Goal: Contribute content: Contribute content

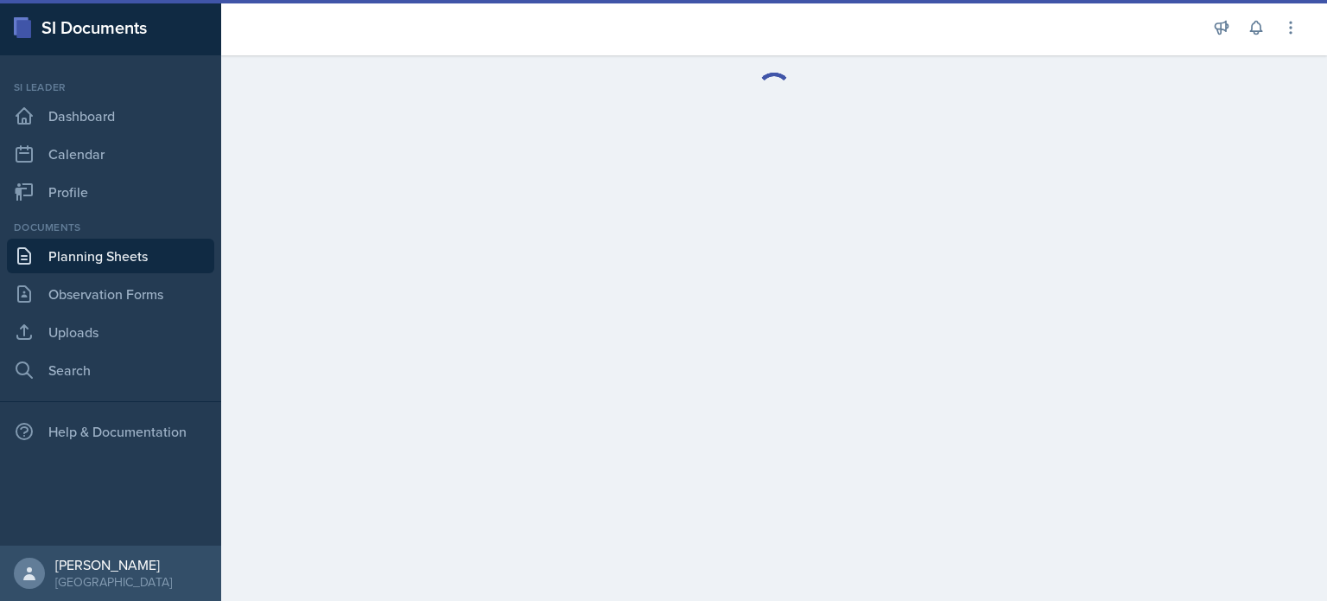
click at [626, 42] on div at bounding box center [713, 27] width 957 height 55
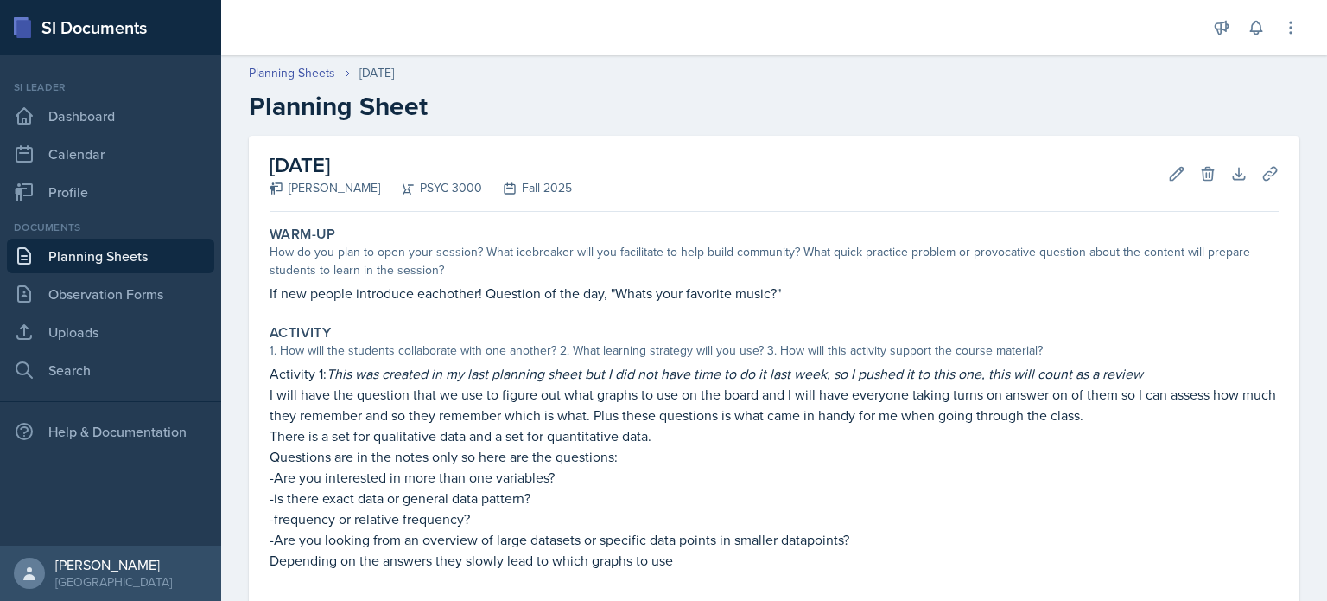
click at [152, 254] on link "Planning Sheets" at bounding box center [110, 255] width 207 height 35
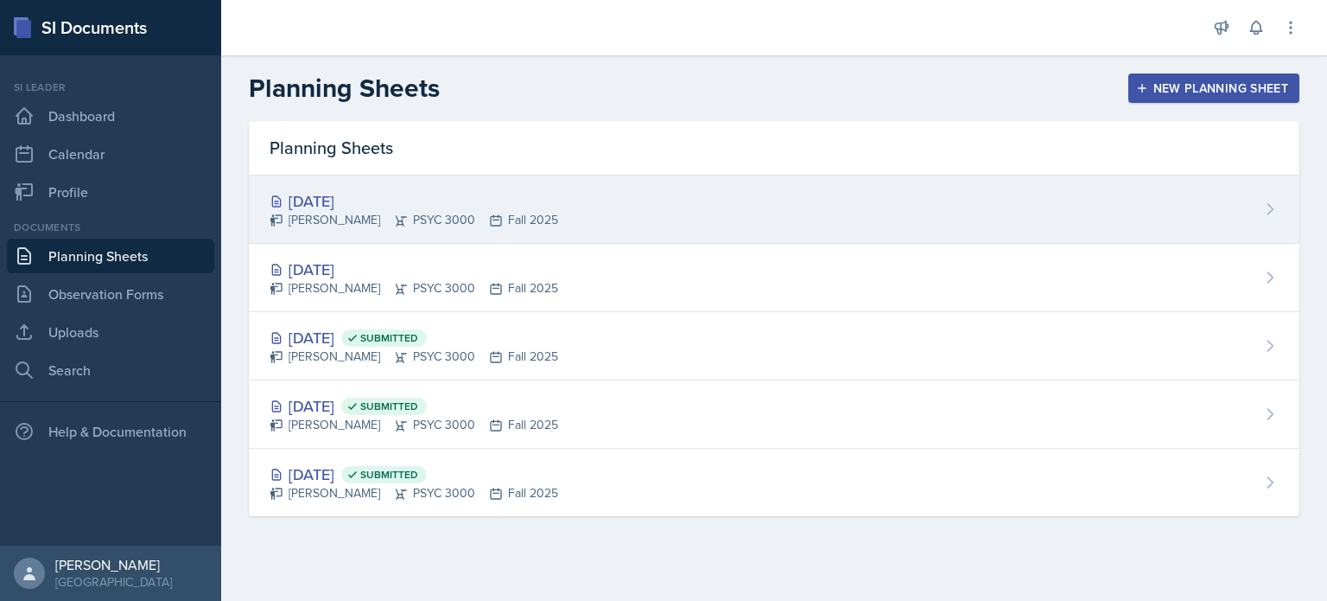
click at [482, 212] on div "[PERSON_NAME] PSYC 3000 Fall 2025" at bounding box center [414, 220] width 289 height 18
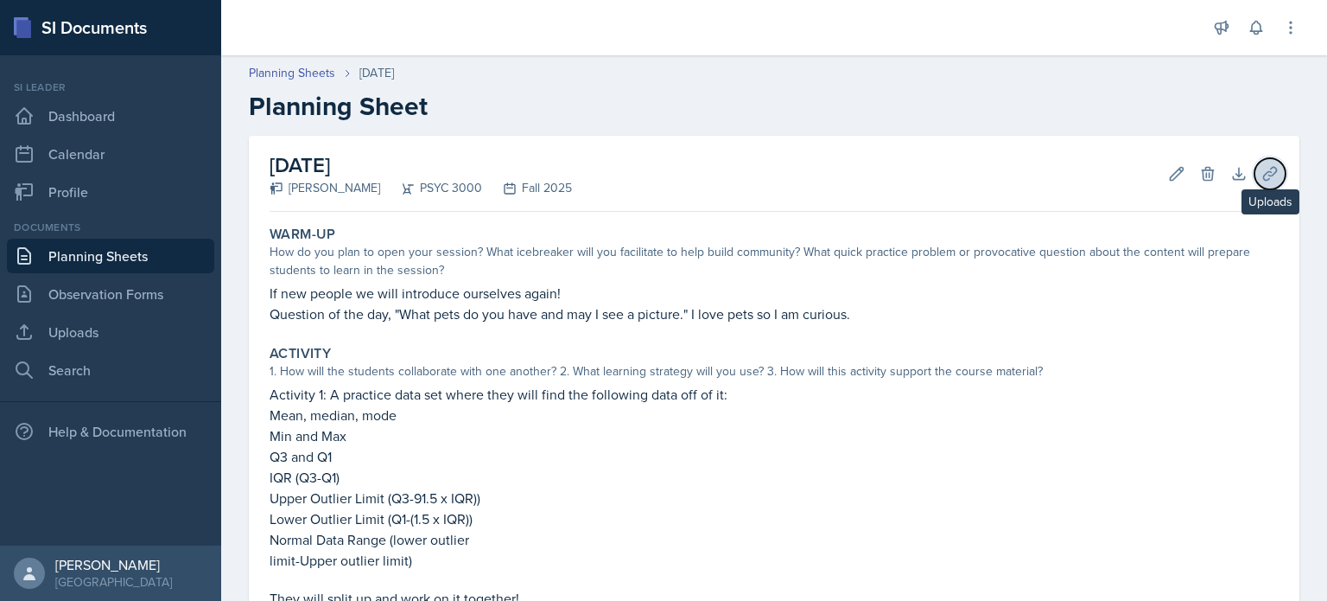
click at [1275, 165] on icon at bounding box center [1270, 173] width 17 height 17
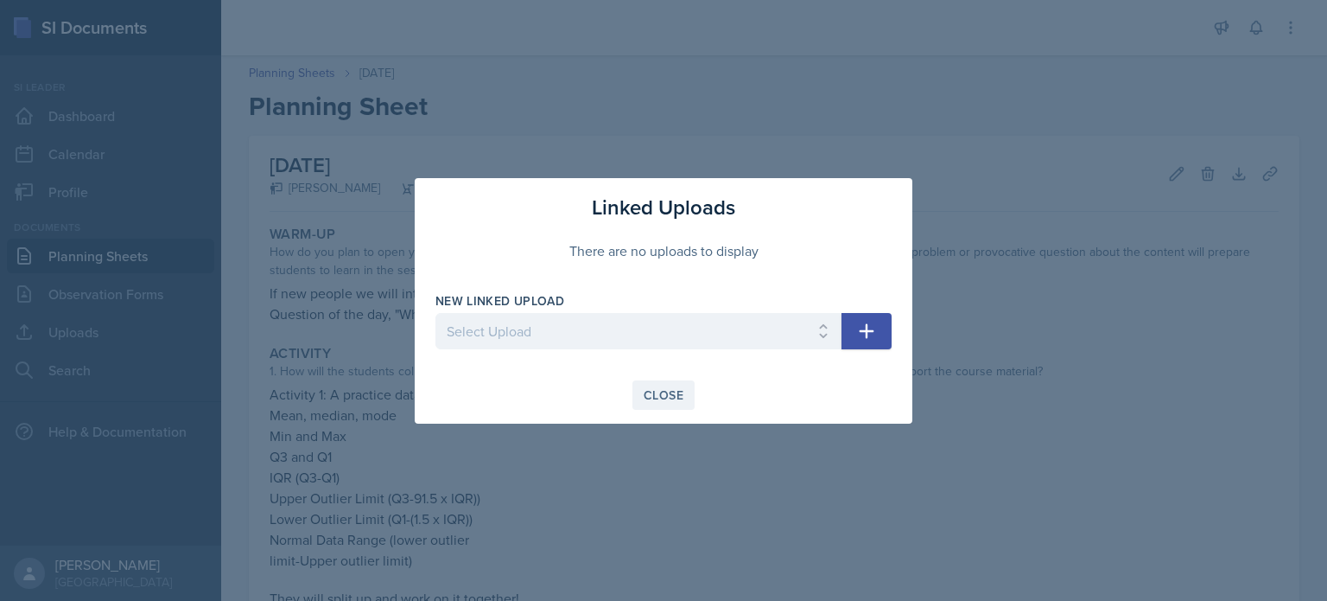
click at [645, 405] on button "Close" at bounding box center [664, 394] width 62 height 29
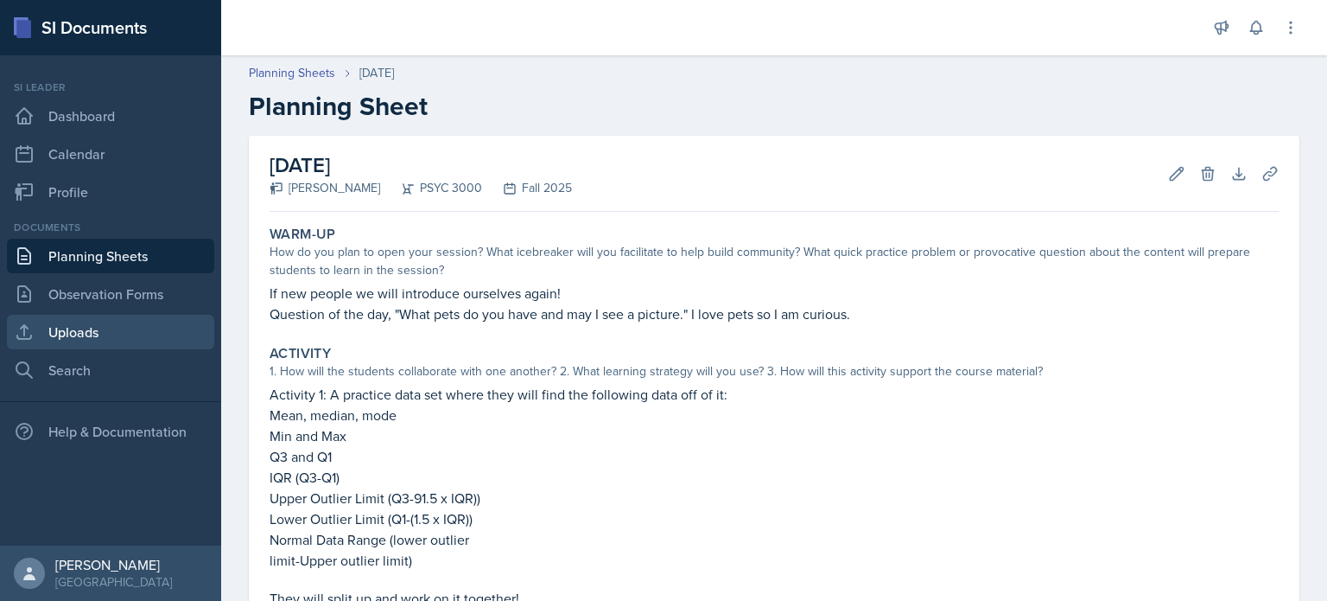
click at [184, 344] on link "Uploads" at bounding box center [110, 332] width 207 height 35
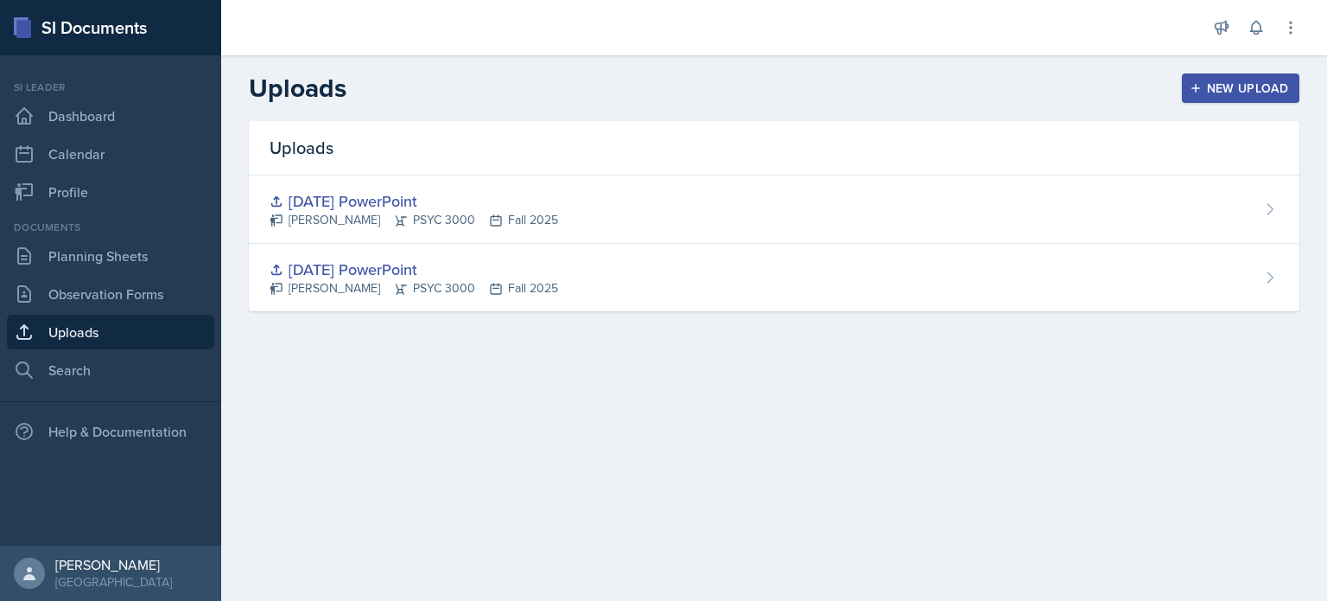
click at [1225, 75] on button "New Upload" at bounding box center [1241, 87] width 118 height 29
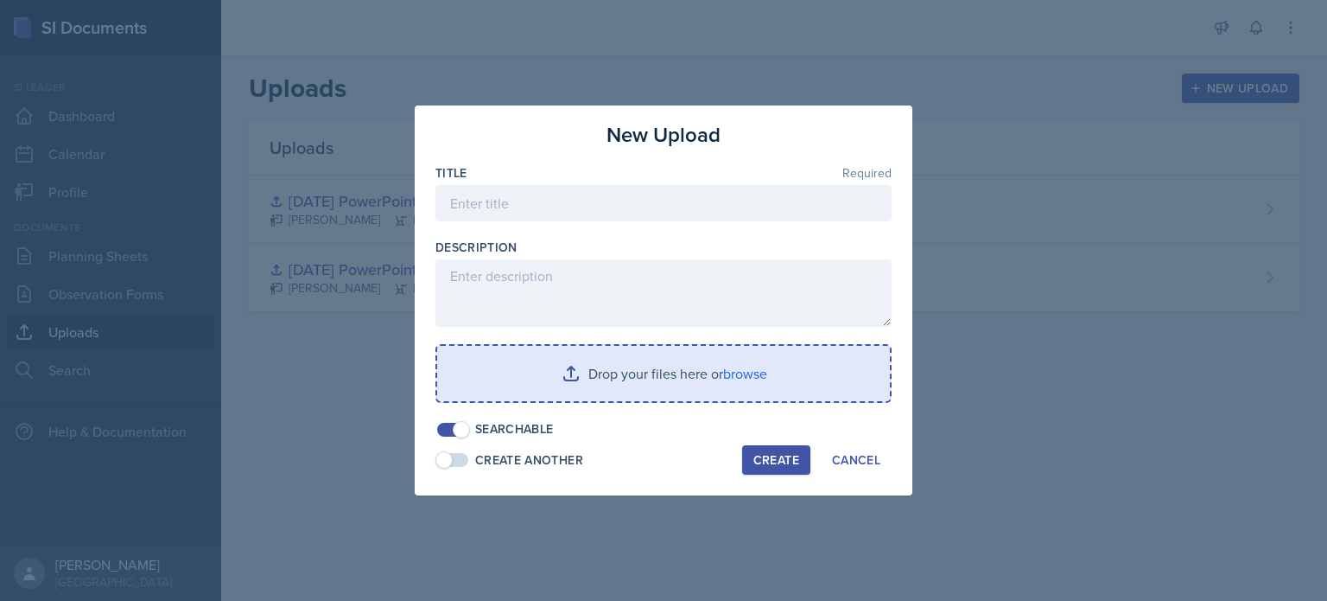
click at [533, 384] on input "file" at bounding box center [663, 373] width 453 height 55
click at [588, 382] on input "file" at bounding box center [663, 373] width 453 height 55
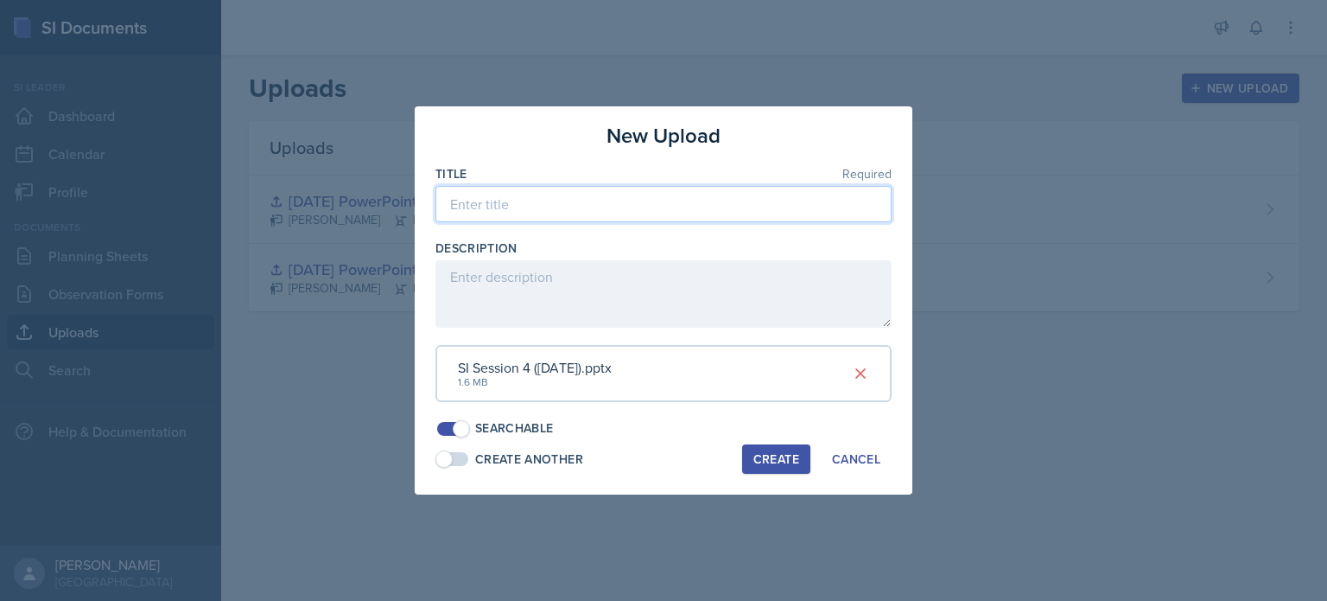
click at [492, 194] on input at bounding box center [664, 204] width 456 height 36
type input "[DATE] PowerPoint"
click at [778, 461] on div "Create" at bounding box center [776, 459] width 46 height 14
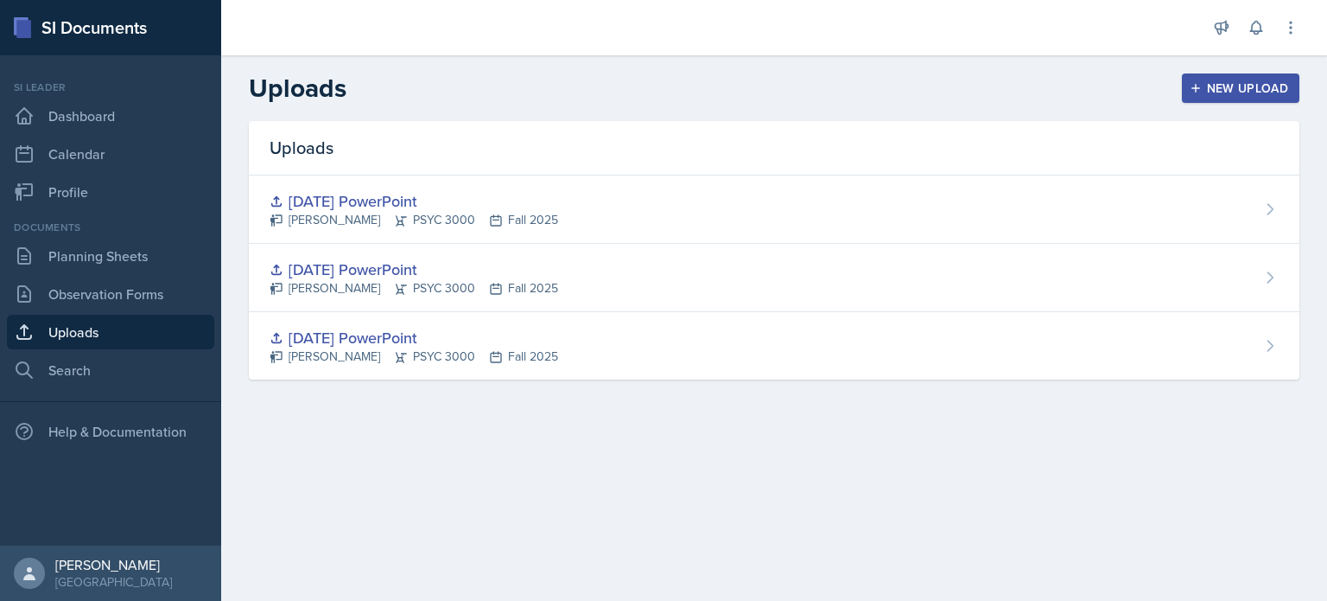
click at [1230, 92] on div "New Upload" at bounding box center [1241, 88] width 96 height 14
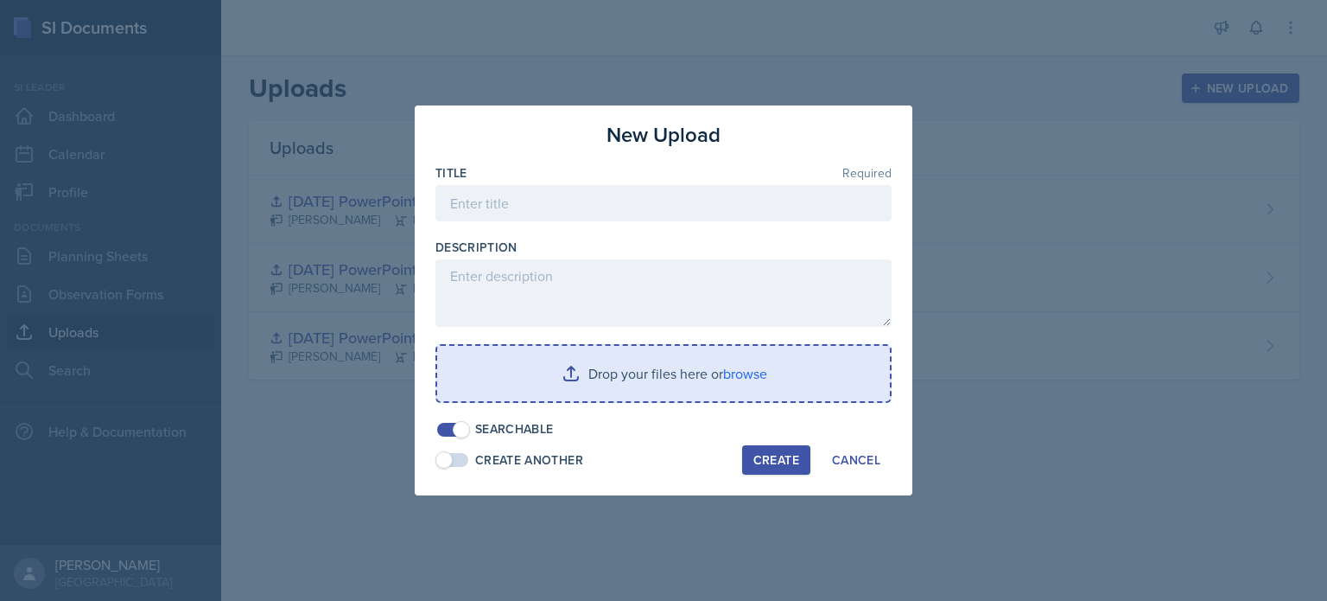
click at [654, 380] on input "file" at bounding box center [663, 373] width 453 height 55
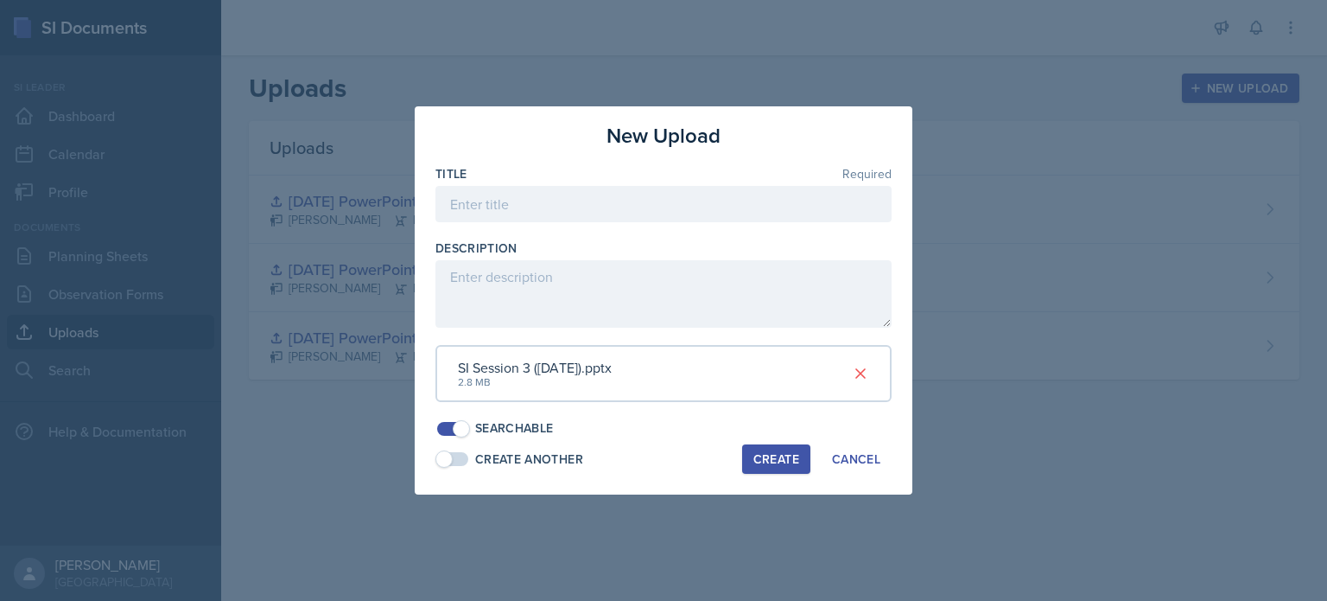
click at [637, 183] on div "Title Required" at bounding box center [664, 202] width 456 height 74
click at [631, 197] on input at bounding box center [664, 204] width 456 height 36
type input "[DATE] PowerPoint"
click at [795, 452] on div "Create" at bounding box center [776, 459] width 46 height 14
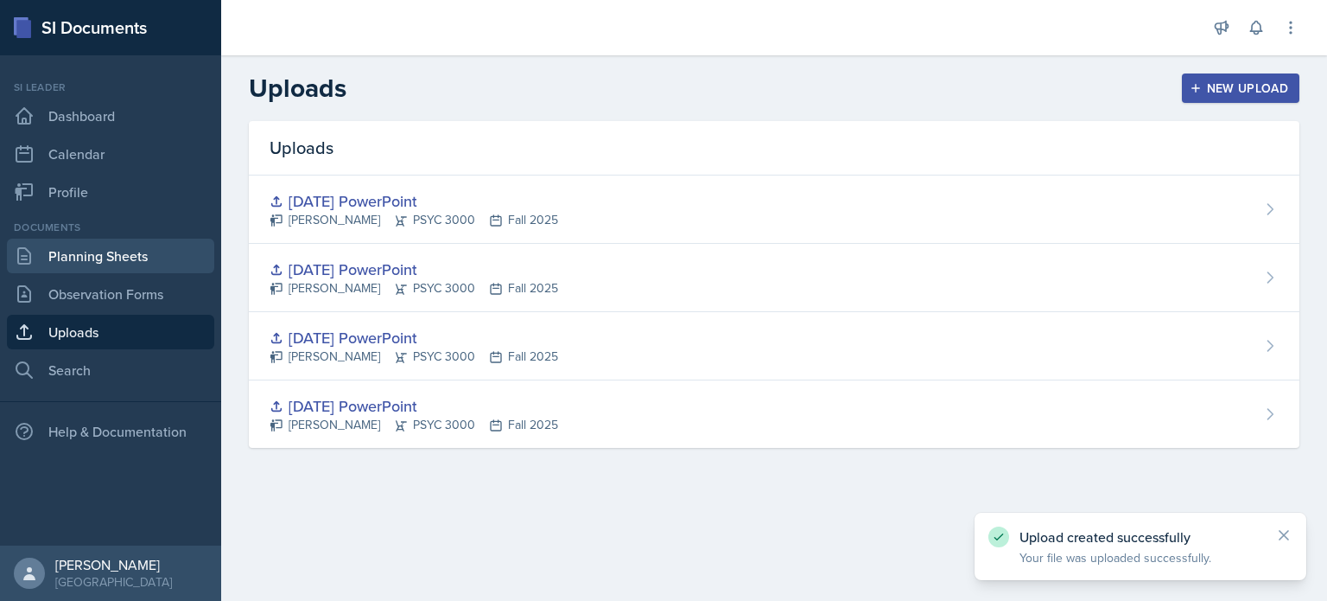
click at [120, 251] on link "Planning Sheets" at bounding box center [110, 255] width 207 height 35
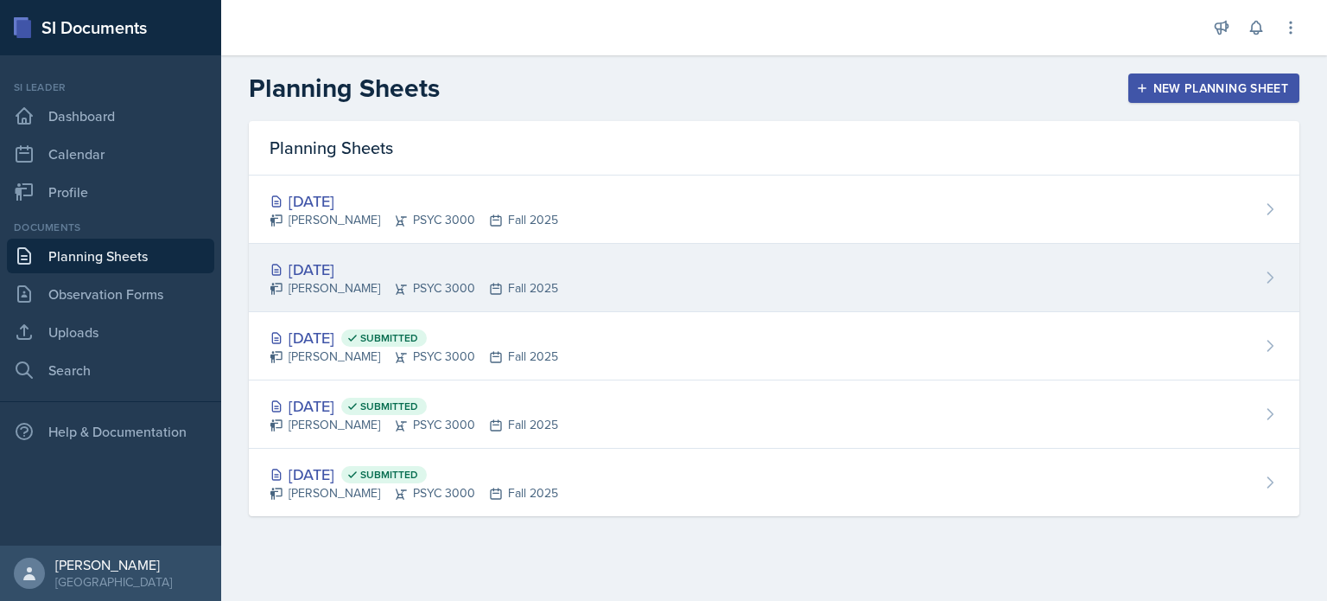
click at [426, 277] on div "[DATE]" at bounding box center [414, 269] width 289 height 23
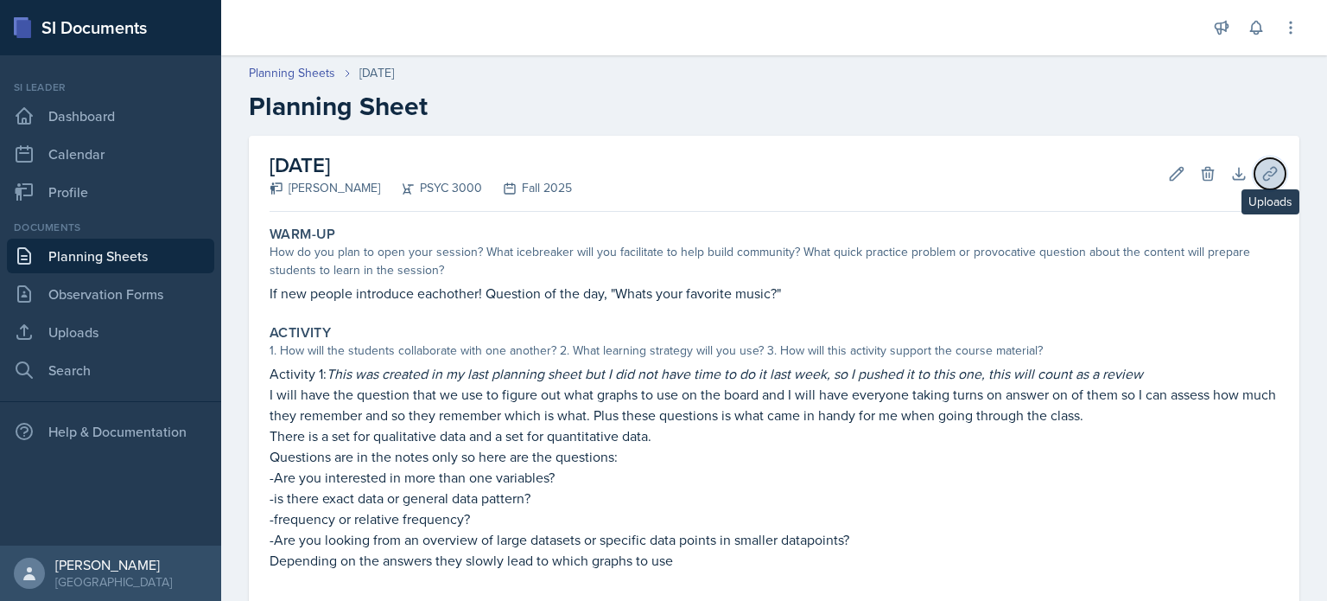
click at [1275, 165] on icon at bounding box center [1270, 173] width 17 height 17
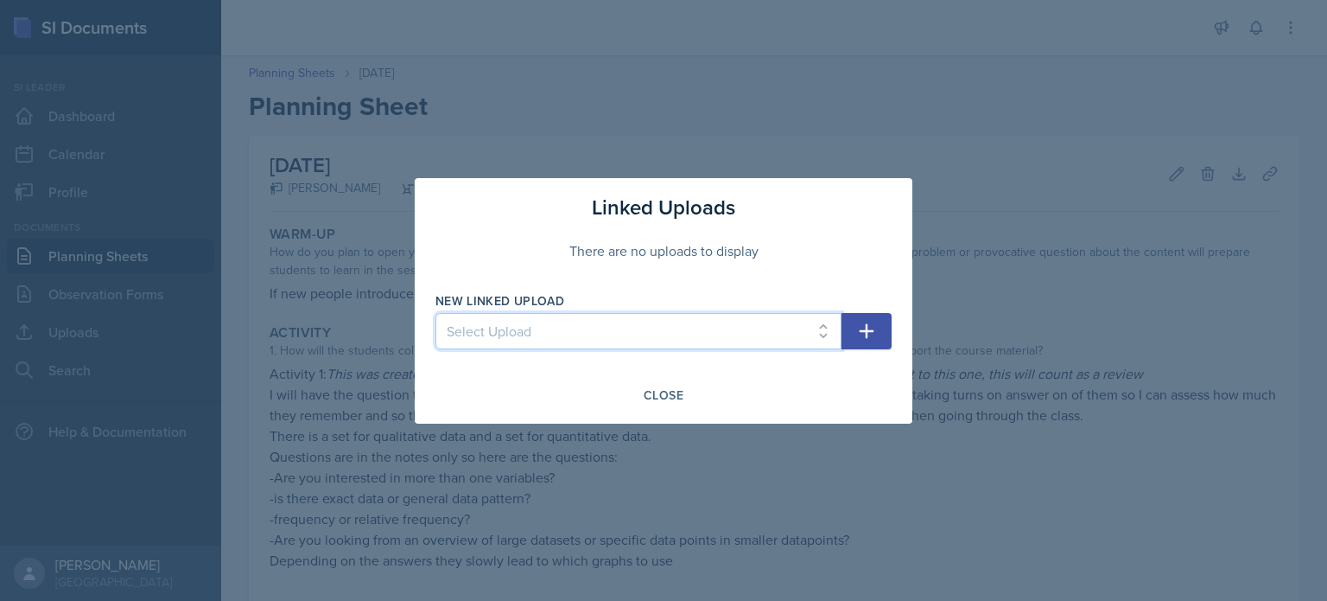
click at [701, 322] on select "Select Upload [DATE] PowerPoint [DATE] PowerPoint [DATE] PowerPoint [DATE] Powe…" at bounding box center [639, 331] width 406 height 36
select select "05f7248e-53e1-4394-9360-f4ea368bfe69"
click at [436, 313] on select "Select Upload [DATE] PowerPoint [DATE] PowerPoint [DATE] PowerPoint [DATE] Powe…" at bounding box center [639, 331] width 406 height 36
click at [863, 334] on icon "button" at bounding box center [866, 331] width 21 height 21
select select
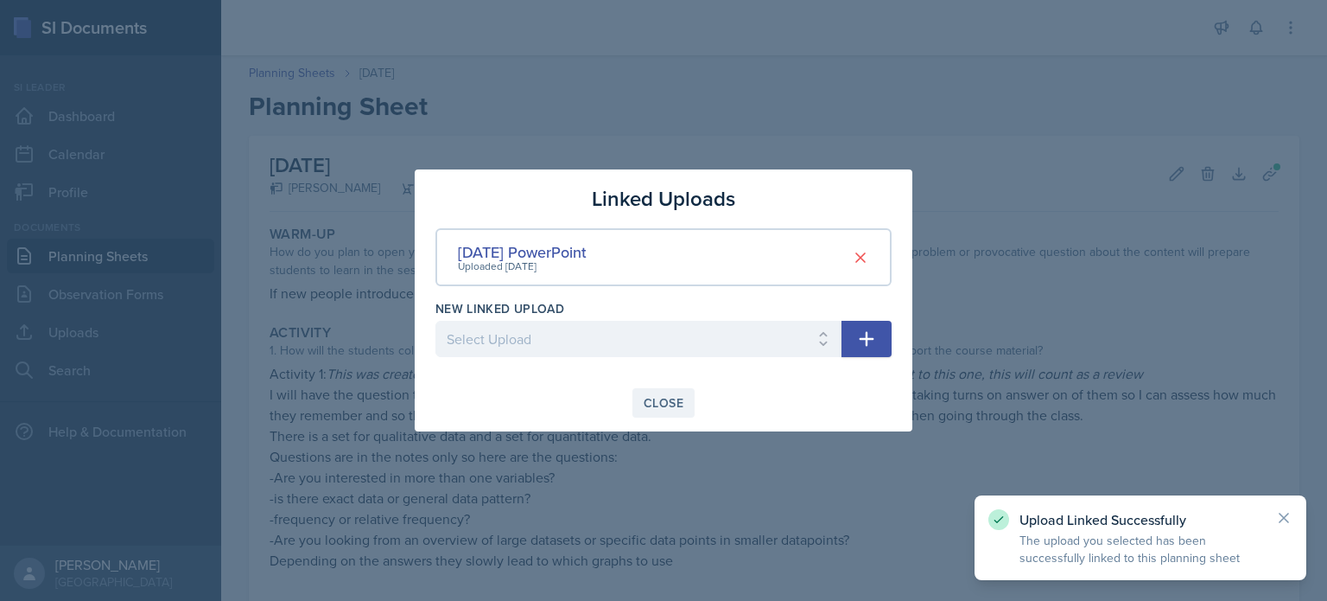
click at [684, 409] on button "Close" at bounding box center [664, 402] width 62 height 29
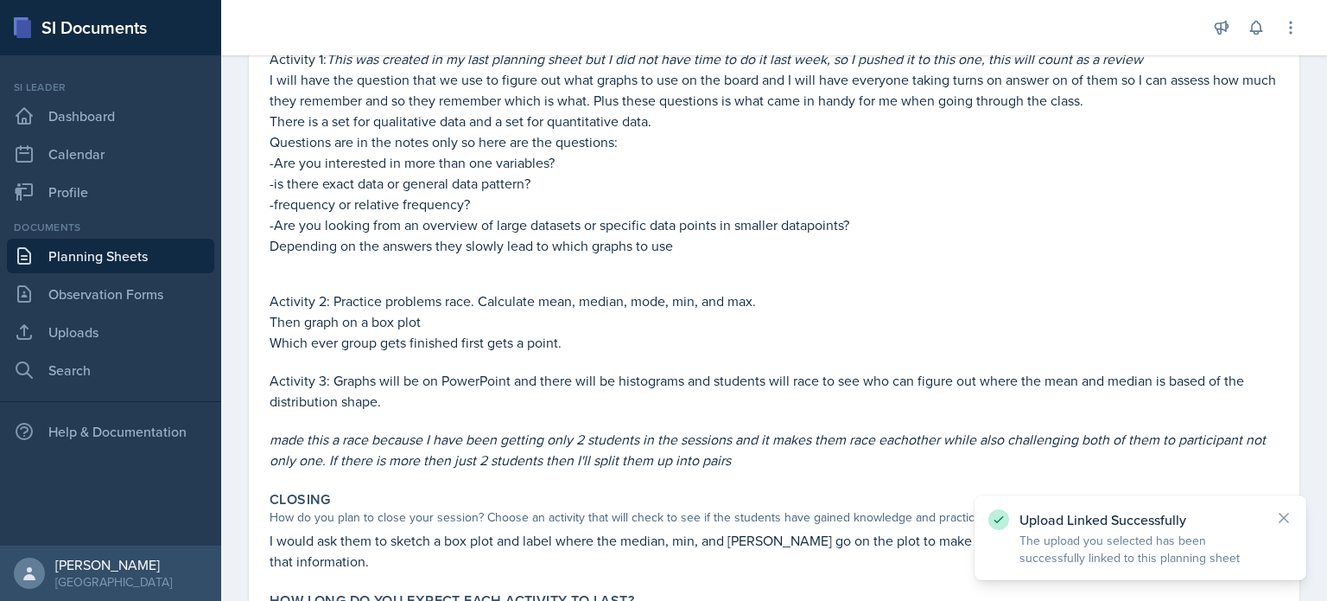
scroll to position [484, 0]
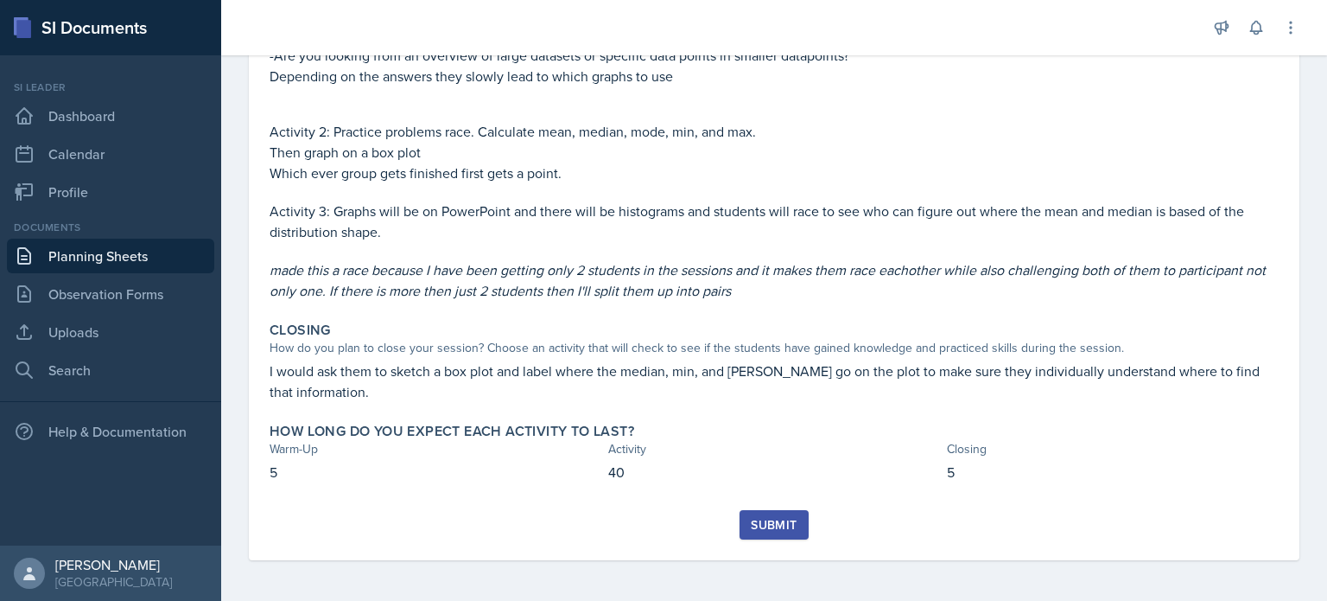
click at [779, 518] on div "Submit" at bounding box center [774, 525] width 46 height 14
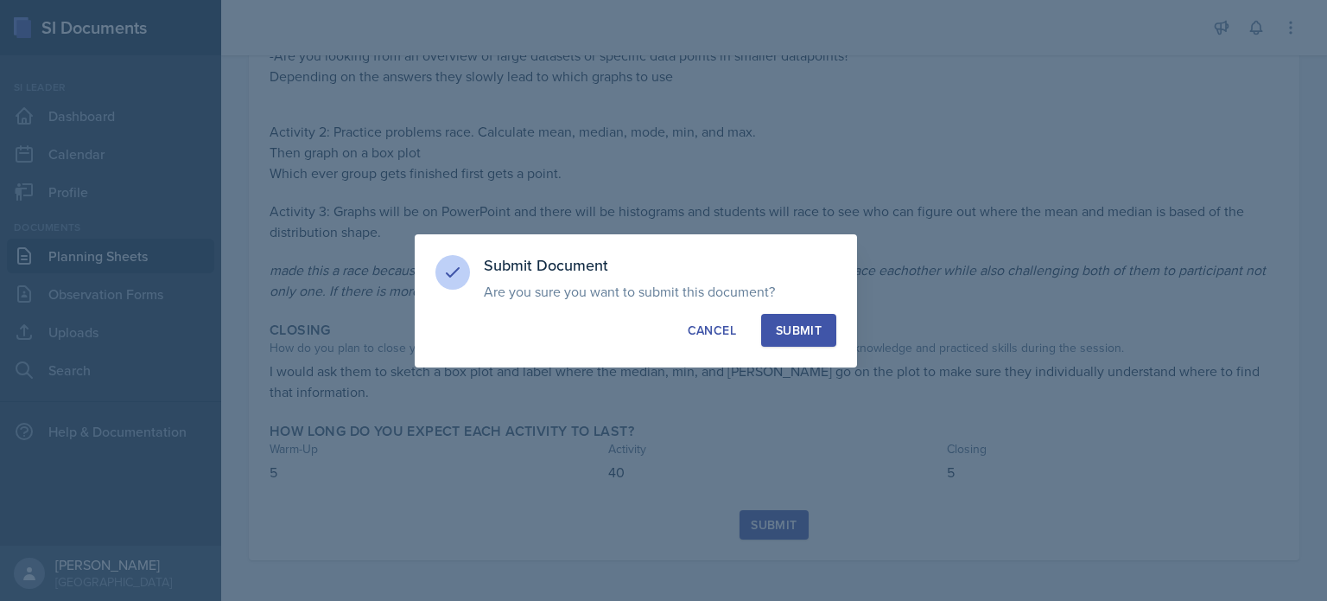
click at [822, 324] on button "Submit" at bounding box center [798, 330] width 75 height 33
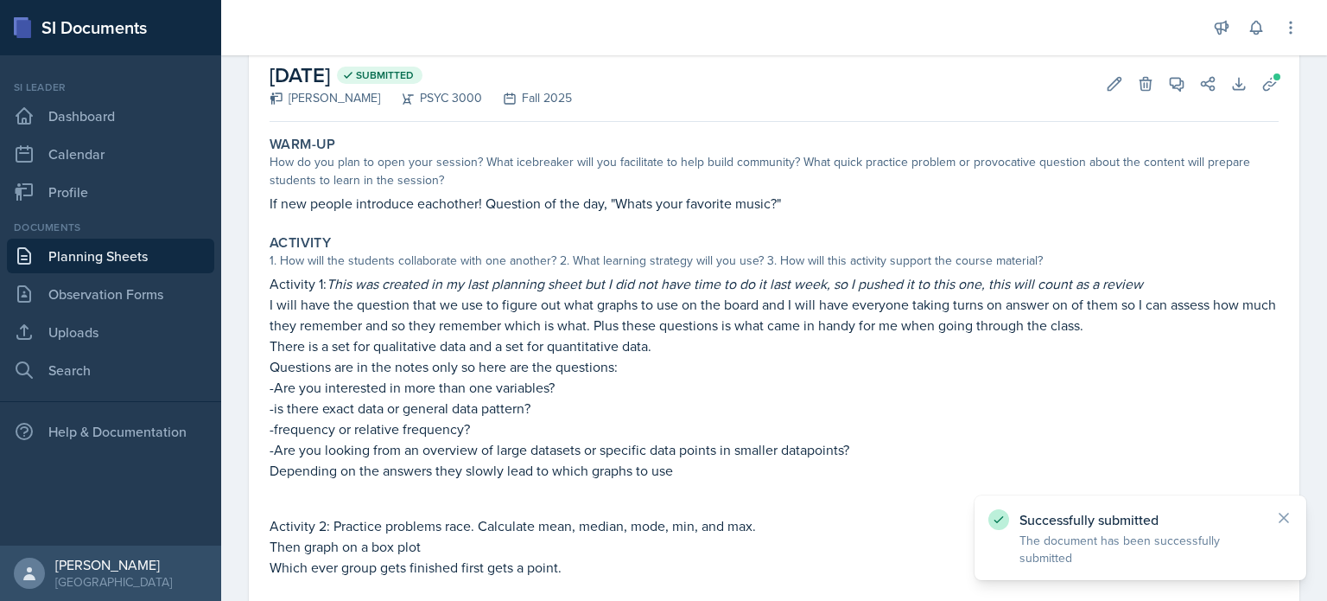
scroll to position [24, 0]
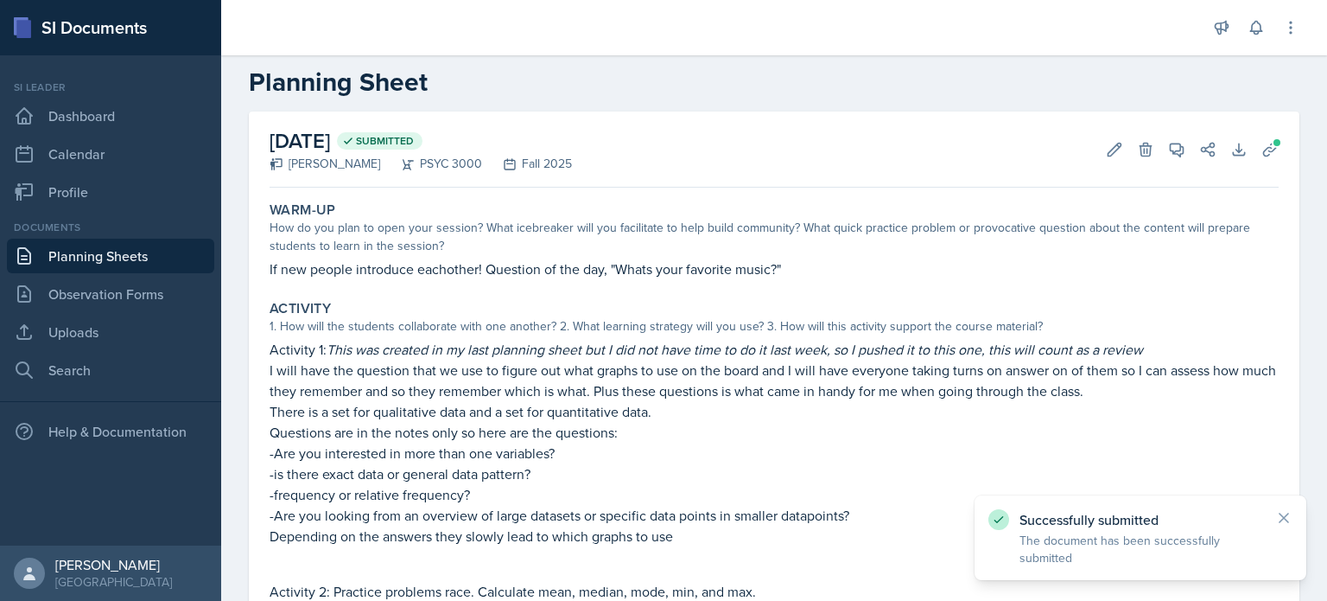
click at [99, 253] on link "Planning Sheets" at bounding box center [110, 255] width 207 height 35
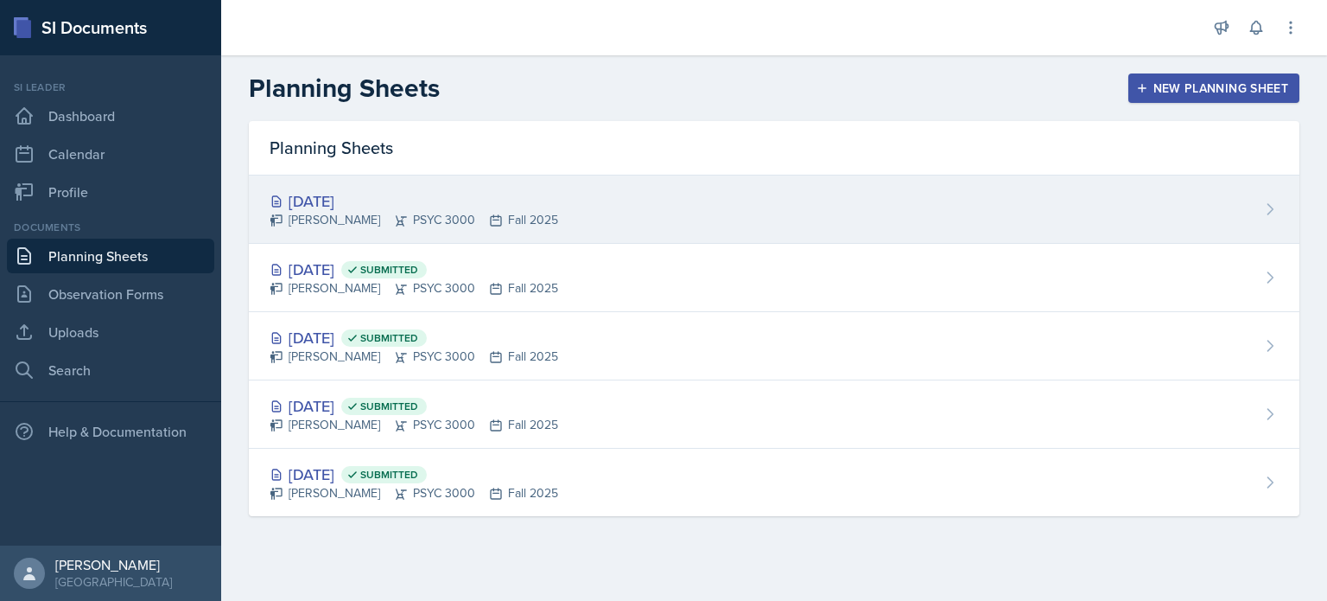
click at [502, 203] on div "[DATE]" at bounding box center [414, 200] width 289 height 23
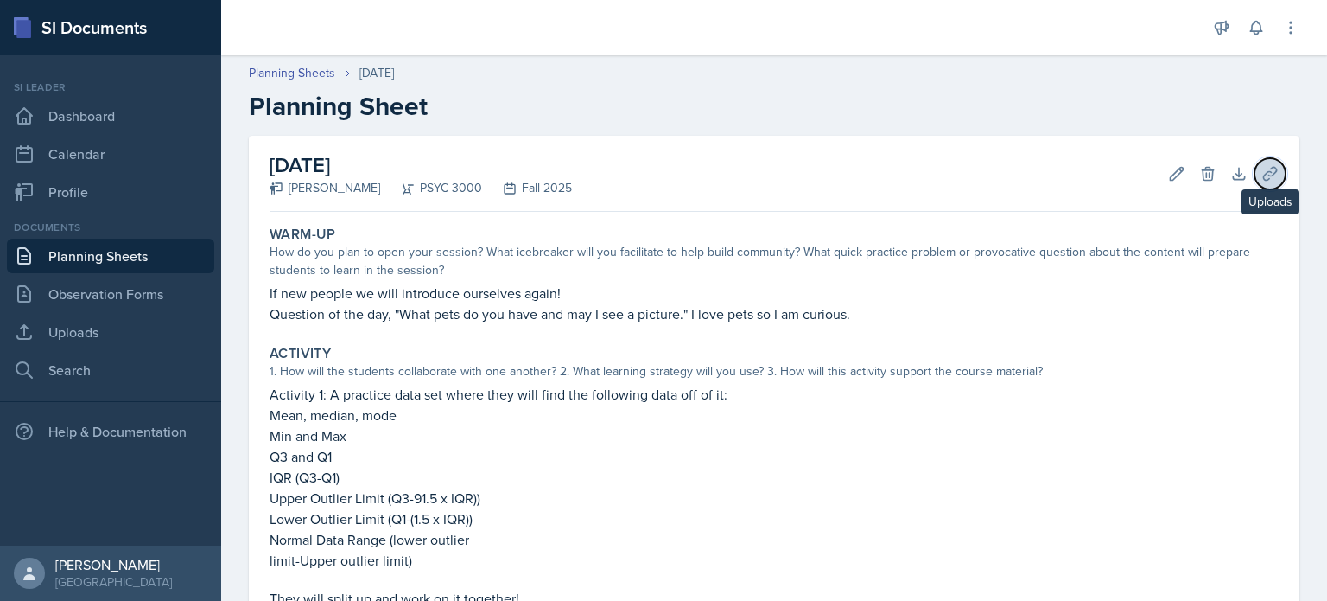
click at [1271, 166] on icon at bounding box center [1270, 173] width 17 height 17
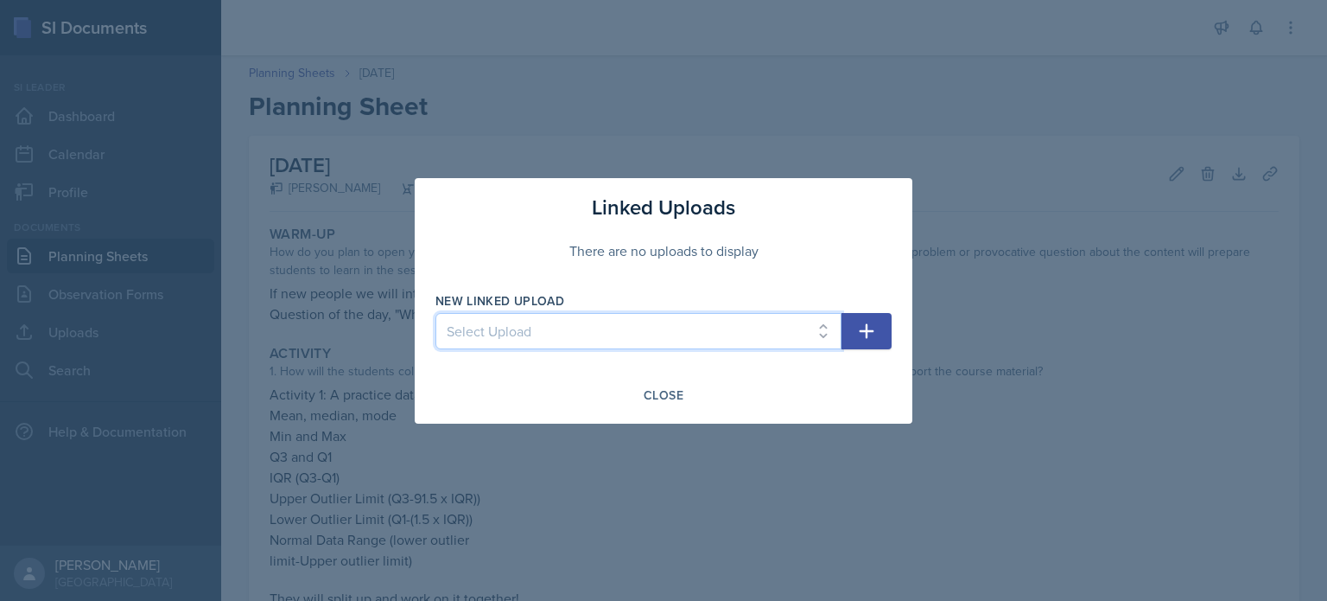
click at [650, 334] on select "Select Upload [DATE] PowerPoint [DATE] PowerPoint [DATE] PowerPoint [DATE] Powe…" at bounding box center [639, 331] width 406 height 36
select select "9d74e4ca-c9ad-42c2-b760-f2f069e86101"
click at [436, 313] on select "Select Upload [DATE] PowerPoint [DATE] PowerPoint [DATE] PowerPoint [DATE] Powe…" at bounding box center [639, 331] width 406 height 36
click at [880, 327] on button "button" at bounding box center [867, 331] width 50 height 36
select select
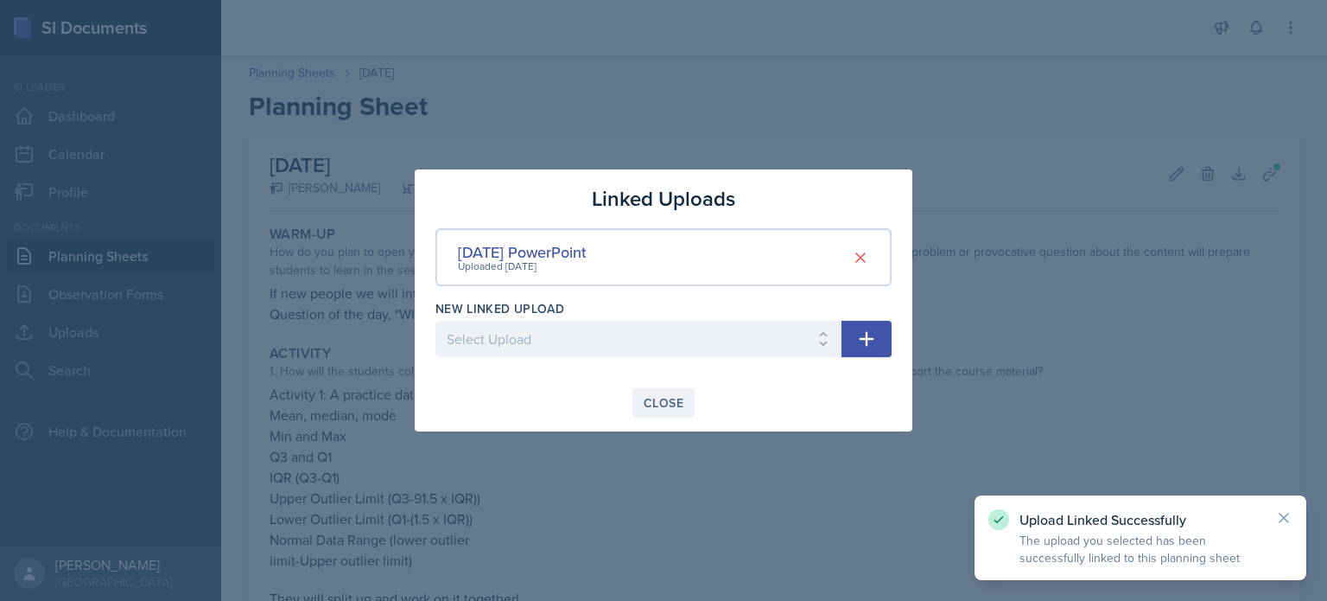
click at [660, 407] on div "Close" at bounding box center [664, 403] width 40 height 14
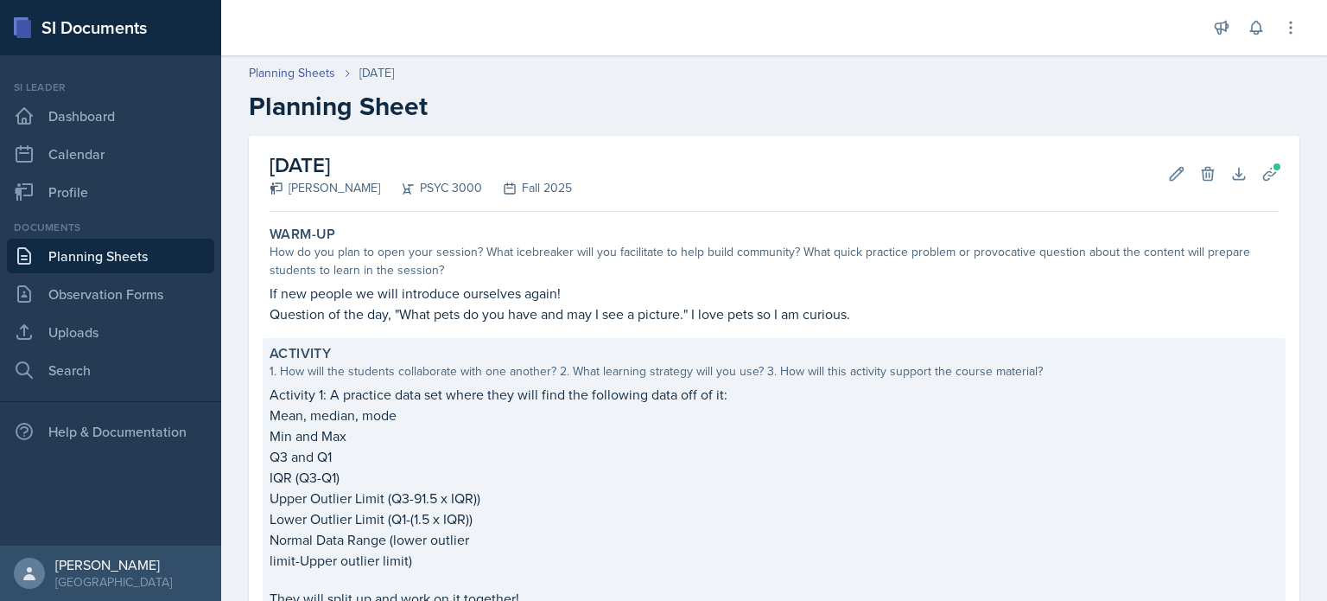
scroll to position [525, 0]
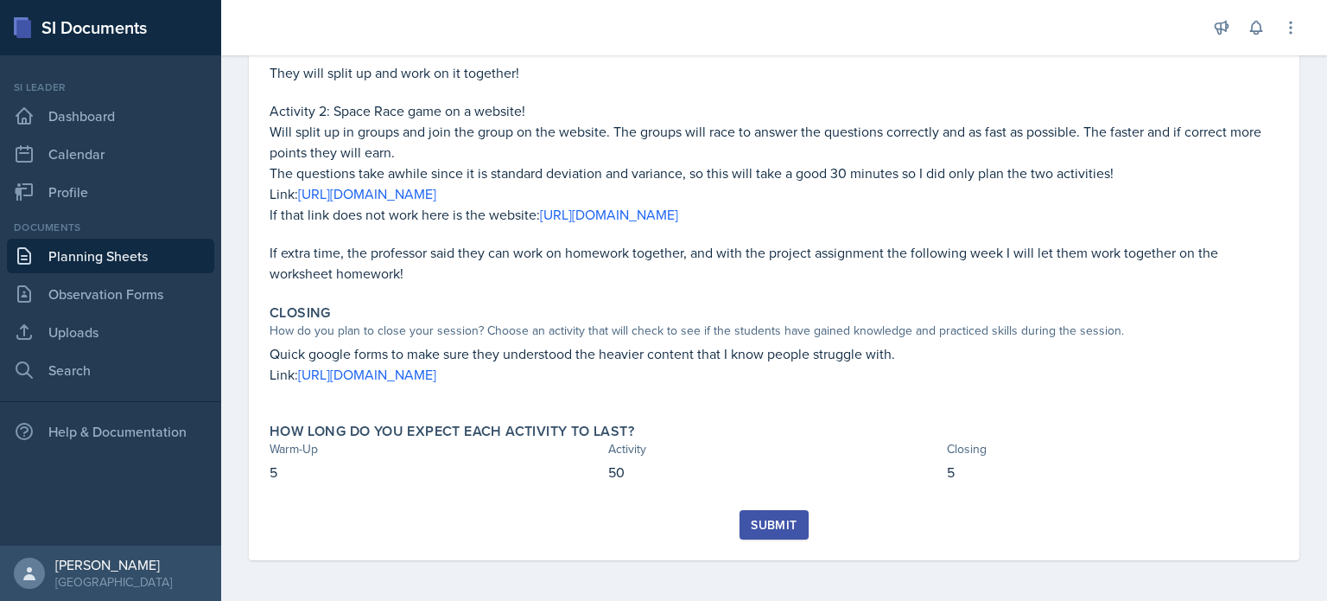
click at [789, 523] on div "Submit" at bounding box center [774, 525] width 46 height 14
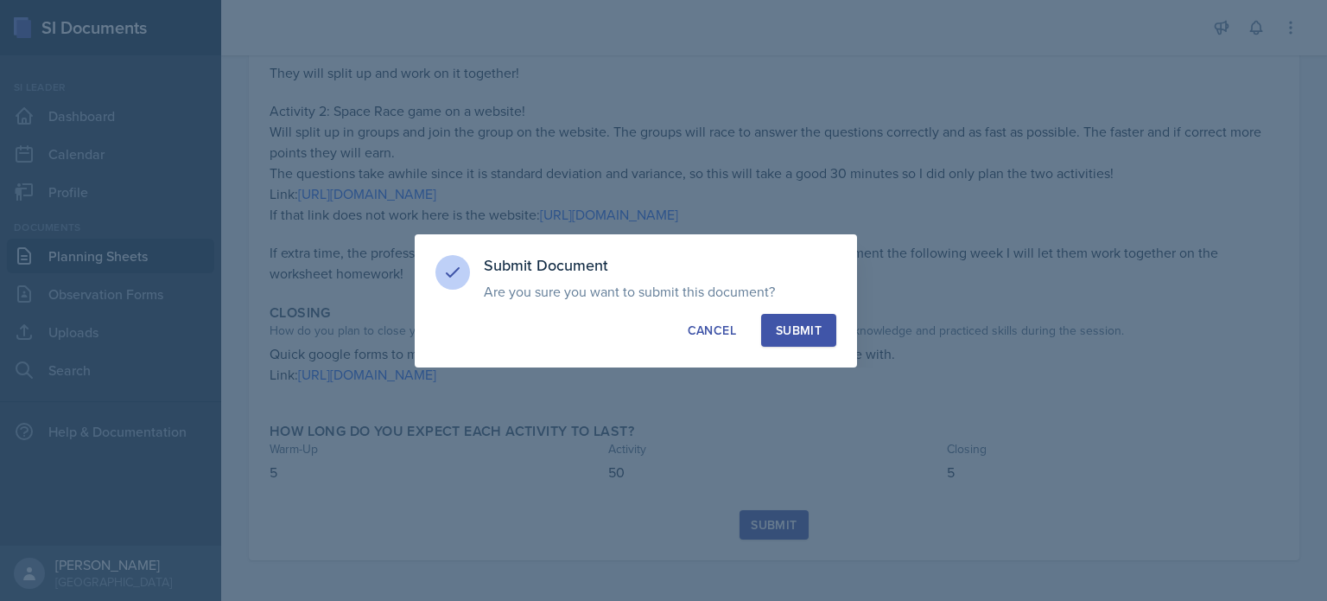
click at [807, 329] on div "Submit" at bounding box center [799, 329] width 46 height 17
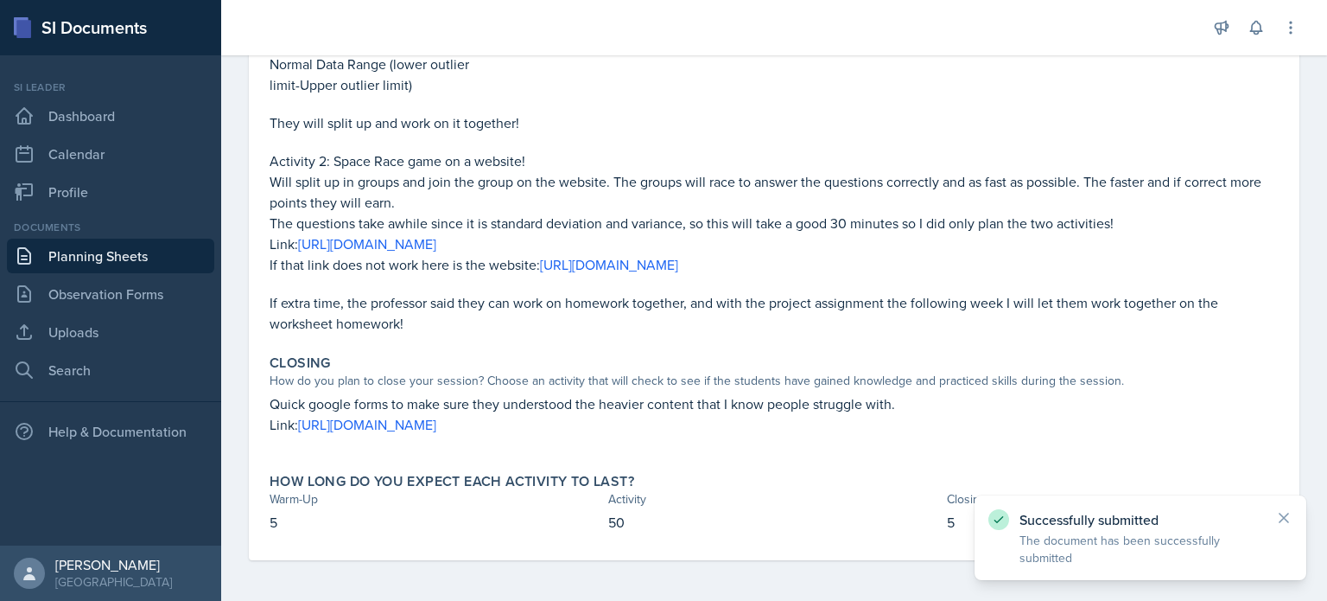
click at [175, 265] on link "Planning Sheets" at bounding box center [110, 255] width 207 height 35
